Goal: Transaction & Acquisition: Purchase product/service

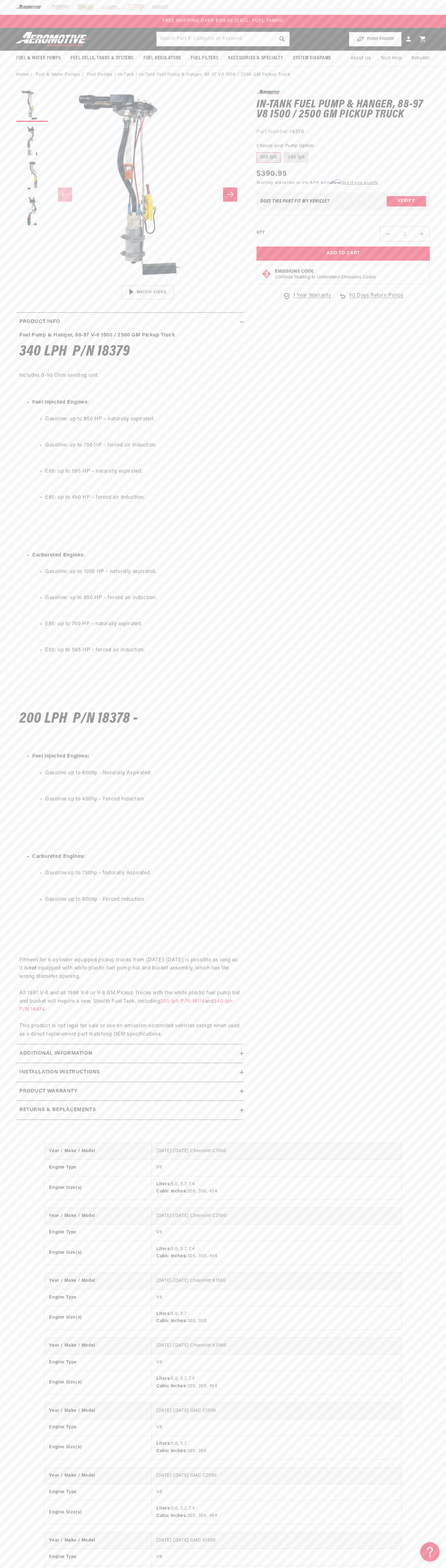
click at [295, 27] on header "Fuel & Water Pumps Back In-Tank In-Line Fuel Pumps" at bounding box center [223, 39] width 446 height 23
click at [419, 1160] on div "Year / Make / Model 1988-1997 Chevrolet C1500 Engine Type V8 Engine Size(s) Lit…" at bounding box center [223, 1404] width 446 height 549
click at [266, 1568] on html "Skip to content Your cart Your cart is empty Loading... You may also like Subto…" at bounding box center [223, 784] width 446 height 1568
click at [22, 263] on slider-component "Gallery Viewer" at bounding box center [32, 195] width 32 height 209
